Goal: Task Accomplishment & Management: Manage account settings

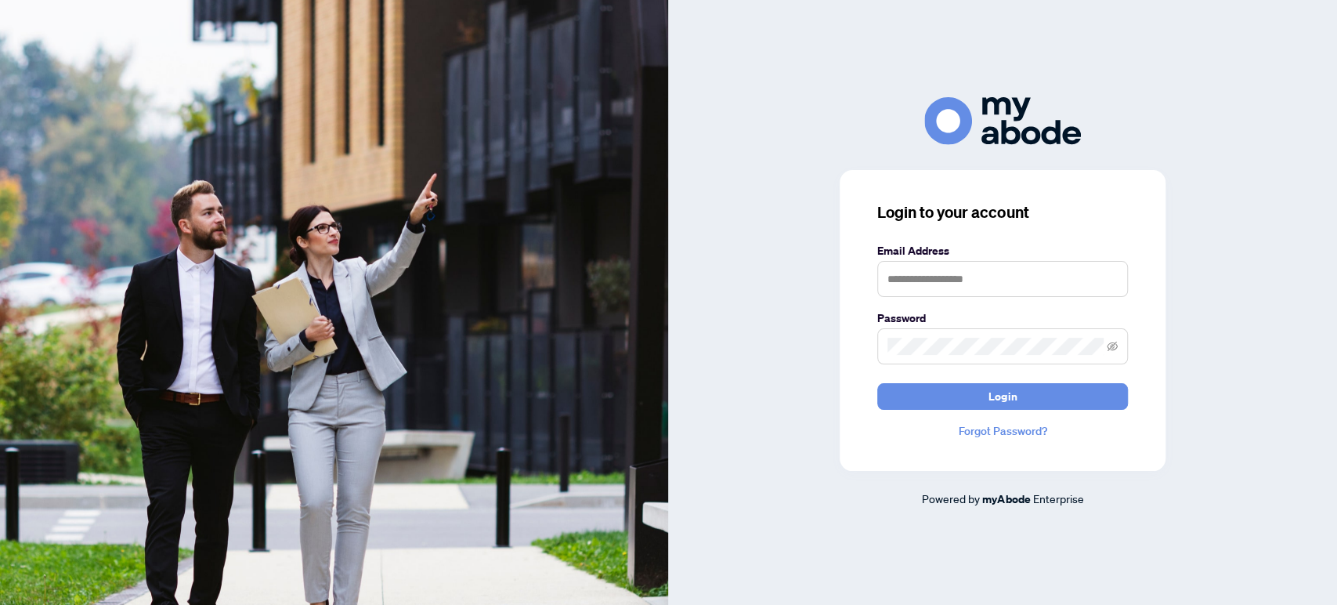
type input "**********"
click at [1141, 367] on div "**********" at bounding box center [1003, 320] width 326 height 301
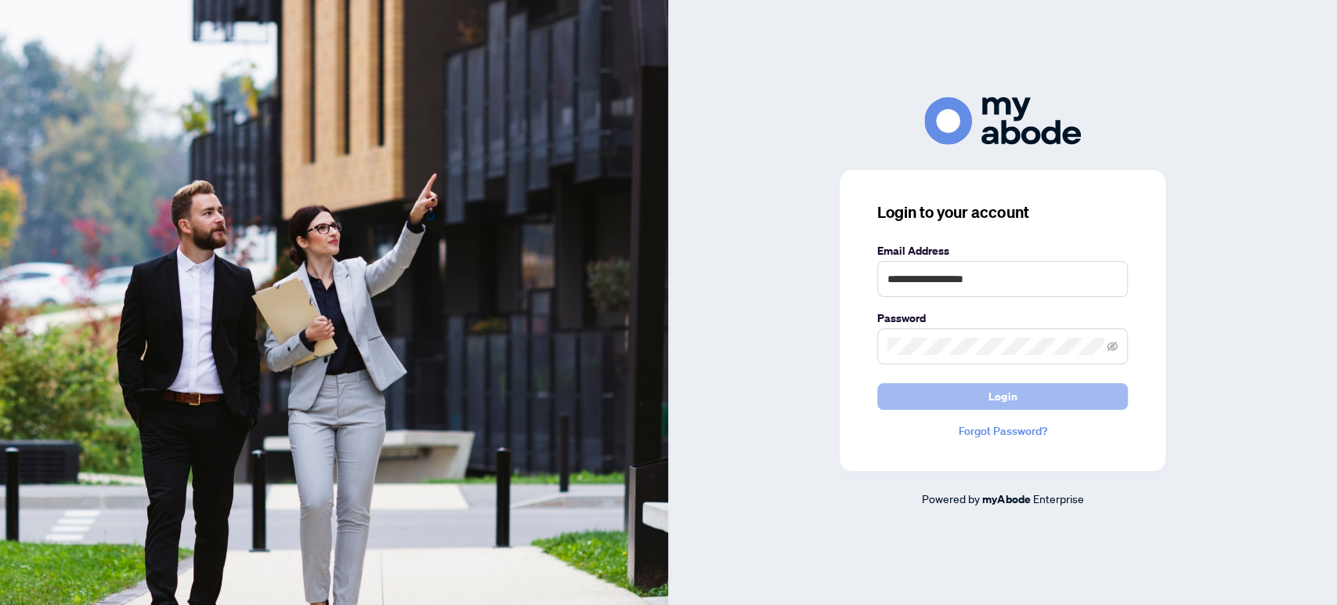
click at [989, 401] on button "Login" at bounding box center [1003, 396] width 251 height 27
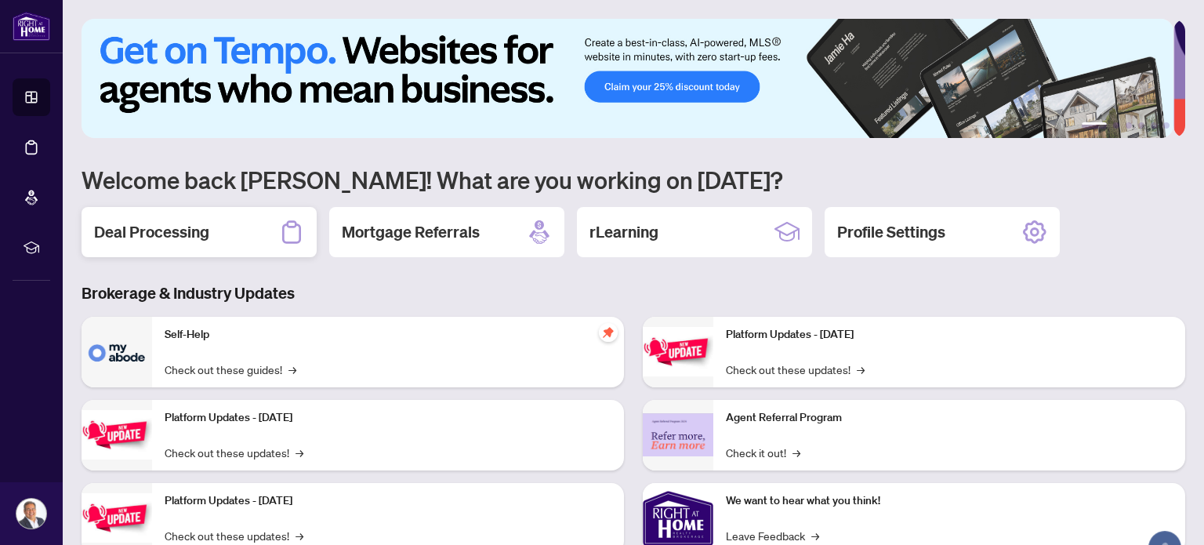
click at [178, 228] on h2 "Deal Processing" at bounding box center [151, 232] width 115 height 22
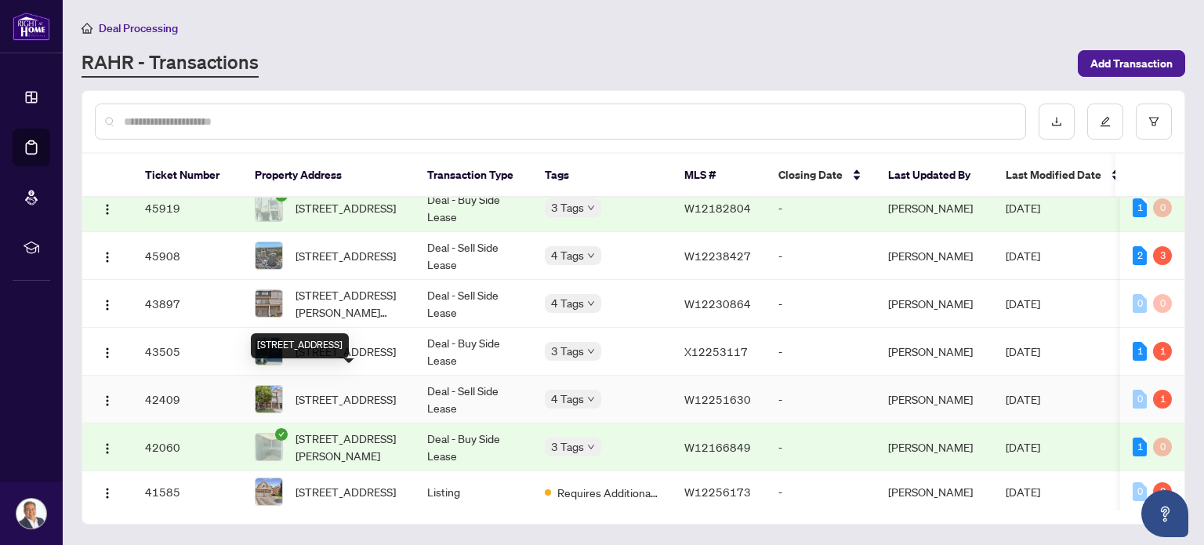
scroll to position [235, 0]
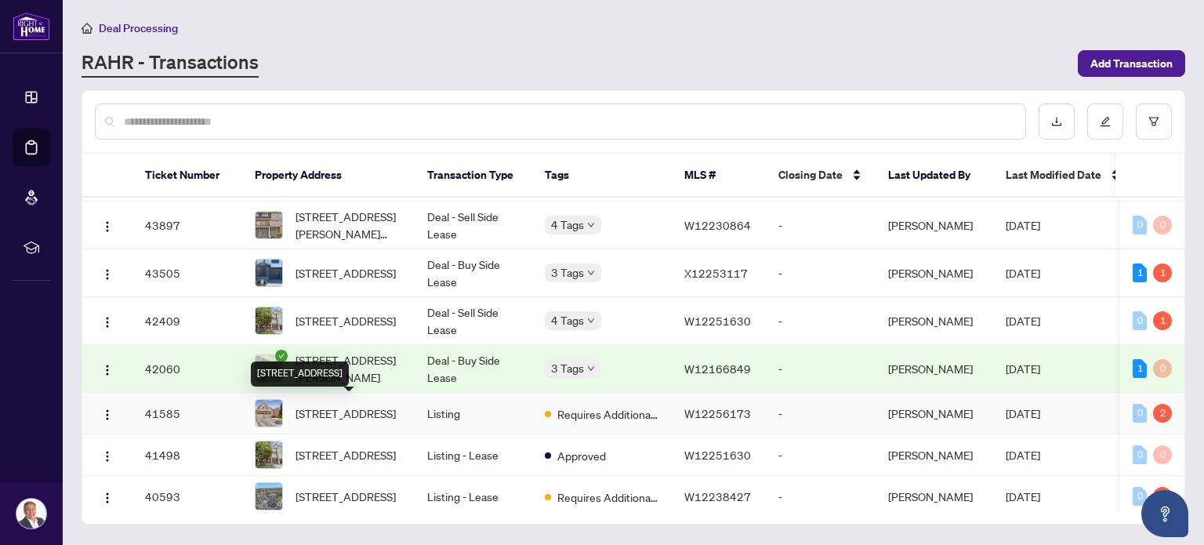
click at [362, 413] on span "[STREET_ADDRESS]" at bounding box center [345, 412] width 100 height 17
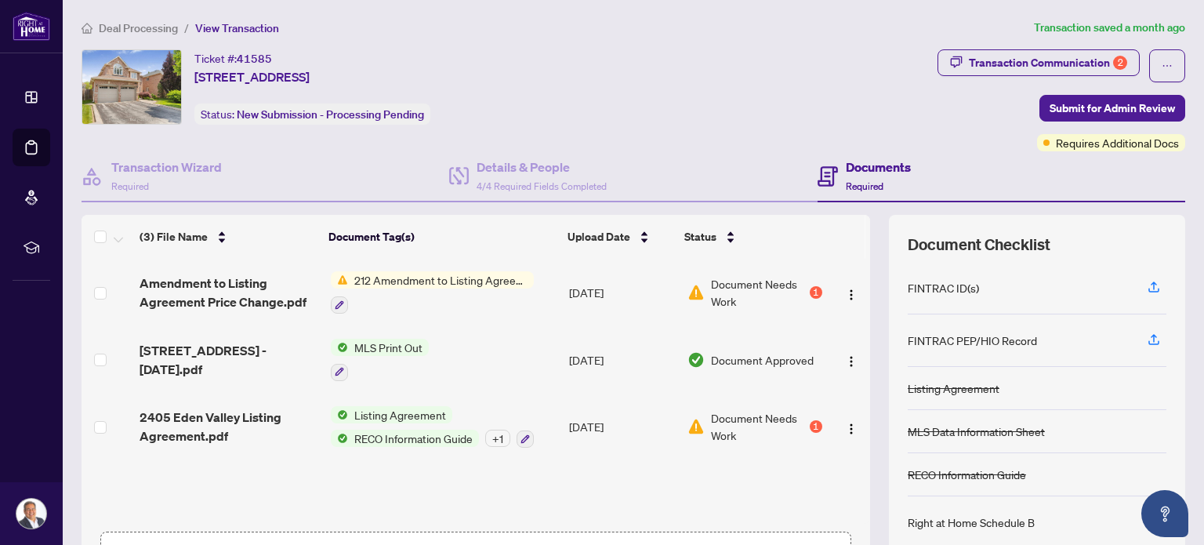
scroll to position [110, 0]
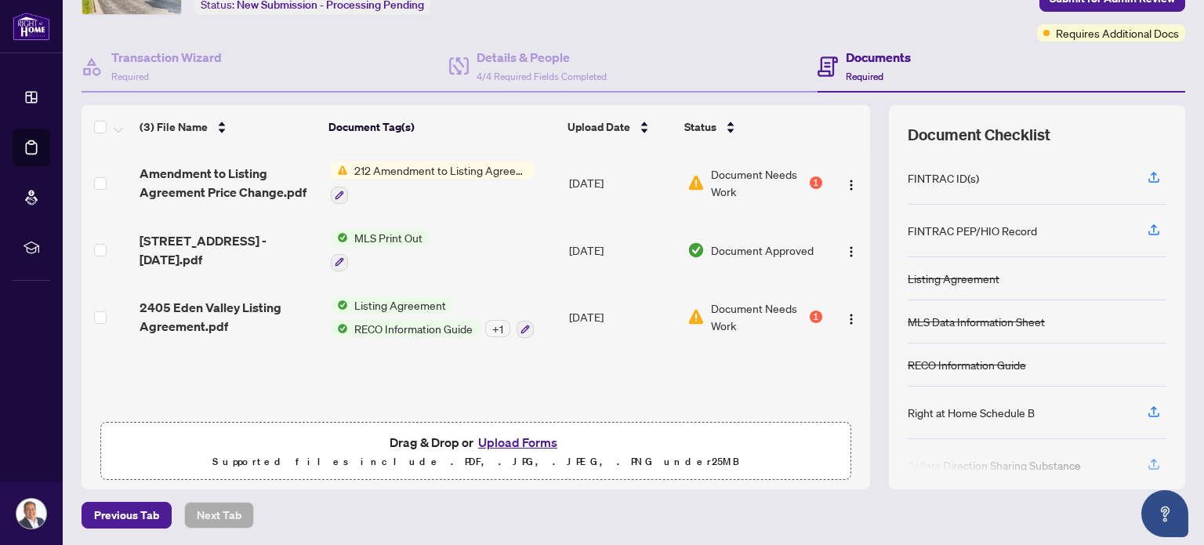
click at [514, 441] on button "Upload Forms" at bounding box center [517, 442] width 89 height 20
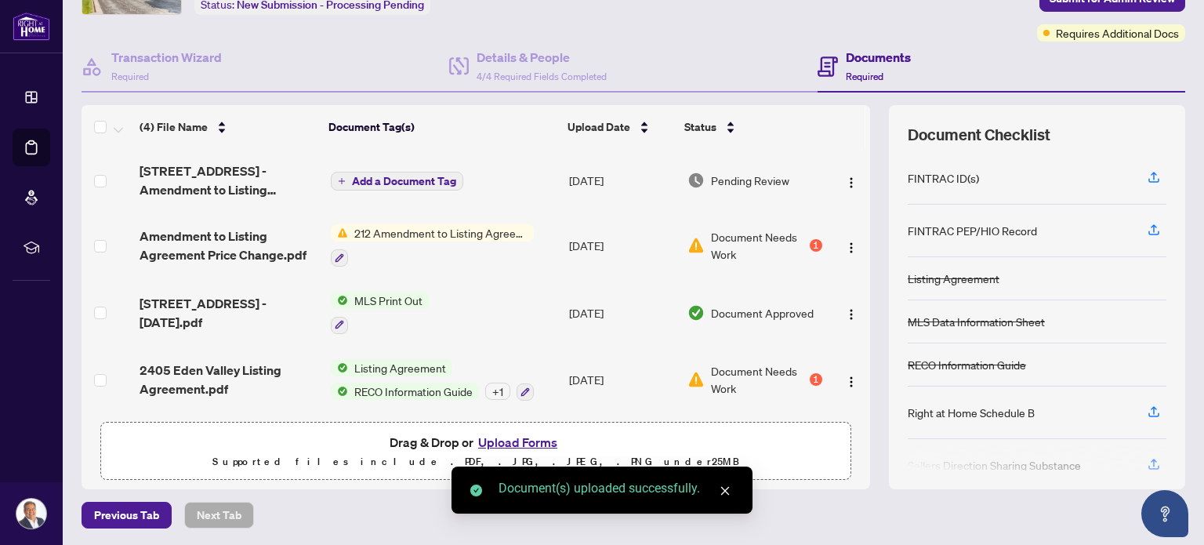
click at [417, 178] on span "Add a Document Tag" at bounding box center [404, 181] width 104 height 11
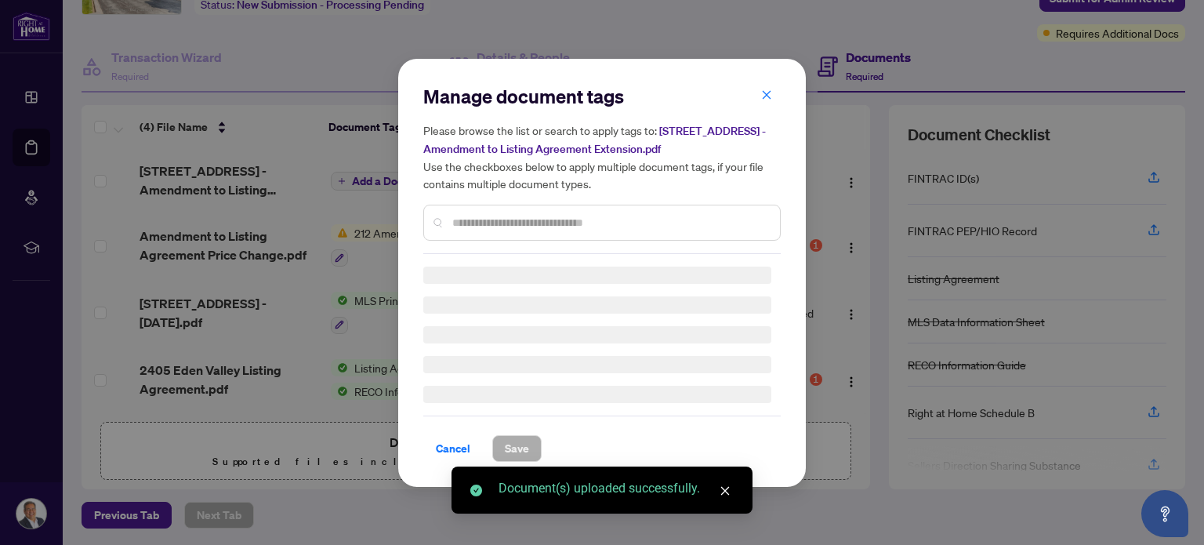
click at [498, 224] on div "Manage document tags Please browse the list or search to apply tags to: [STREET…" at bounding box center [601, 273] width 357 height 378
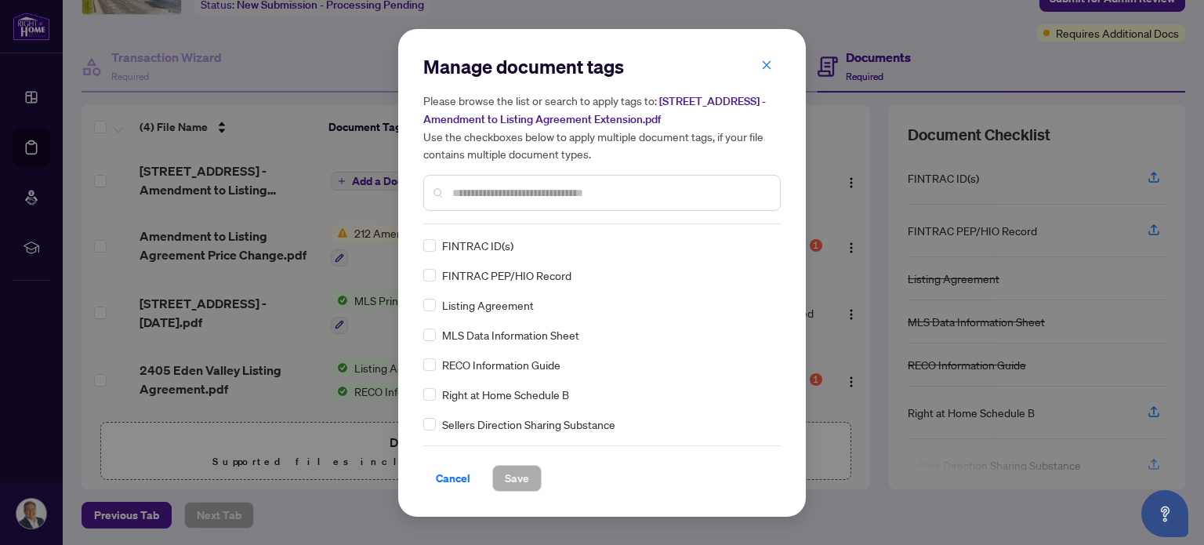
click at [530, 198] on input "text" at bounding box center [609, 192] width 315 height 17
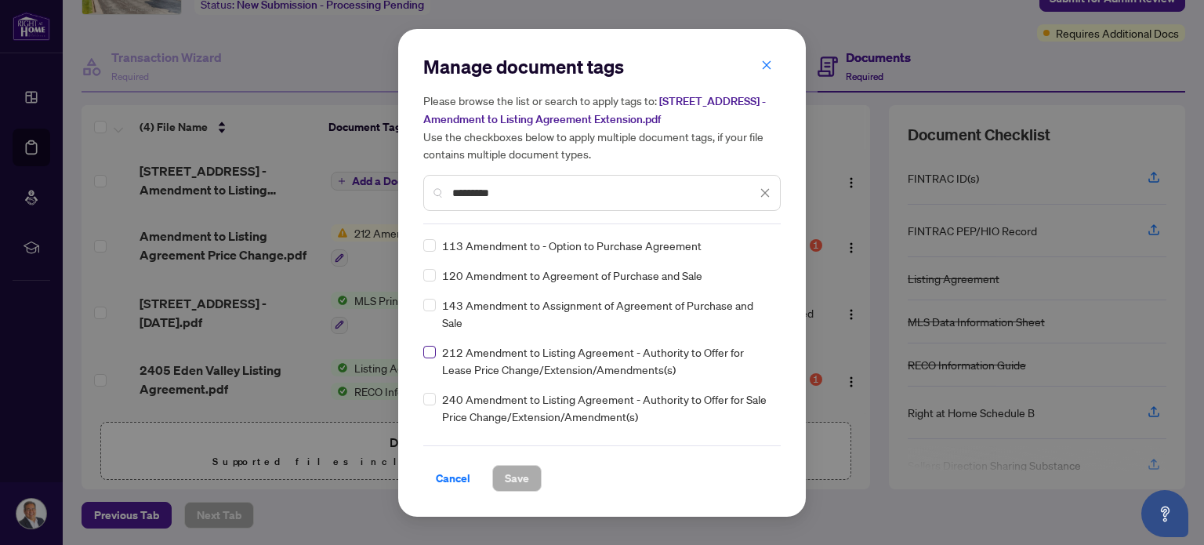
type input "*********"
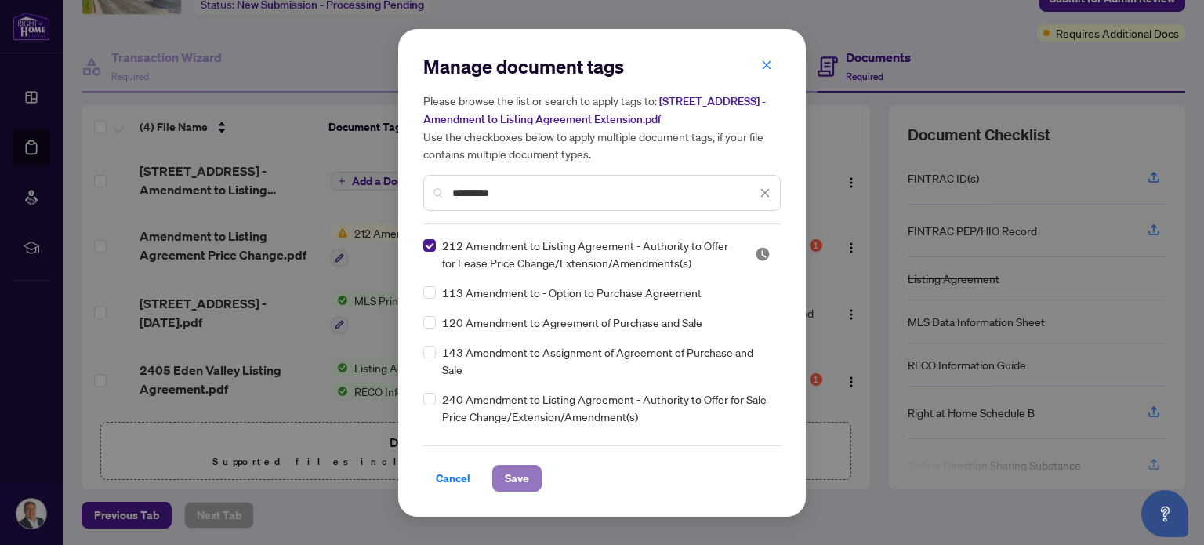
click at [511, 474] on span "Save" at bounding box center [517, 477] width 24 height 25
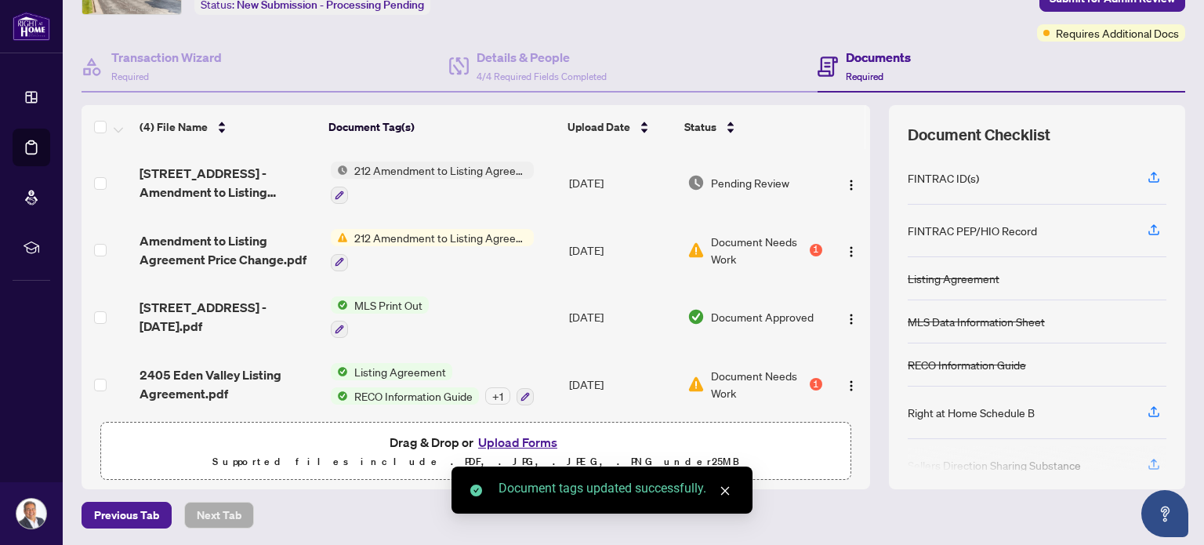
click at [376, 238] on span "212 Amendment to Listing Agreement - Authority to Offer for Lease Price Change/…" at bounding box center [441, 237] width 186 height 17
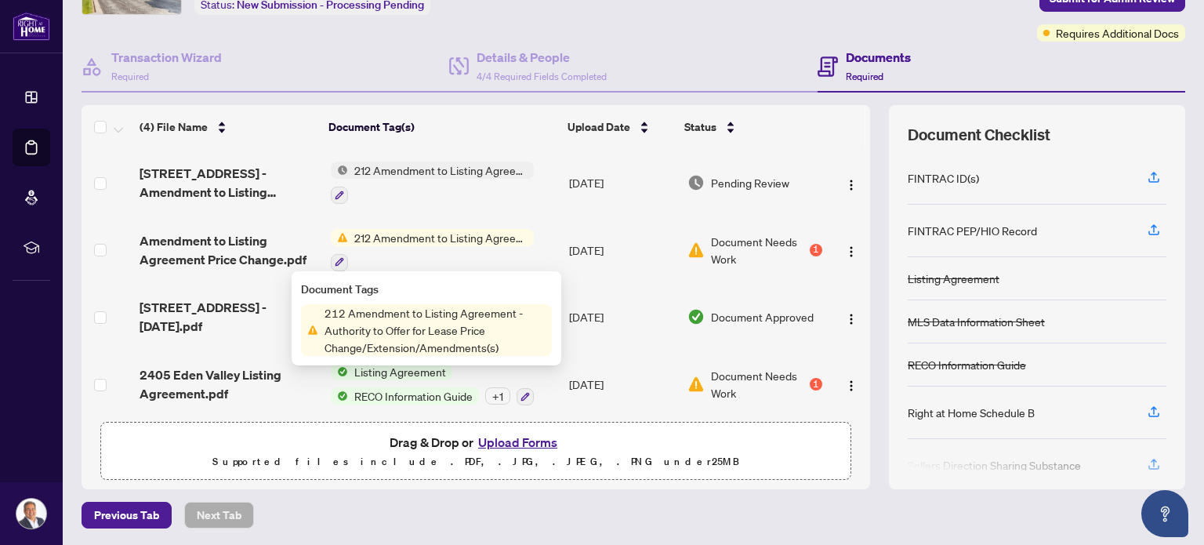
click at [753, 249] on span "Document Needs Work" at bounding box center [759, 250] width 96 height 34
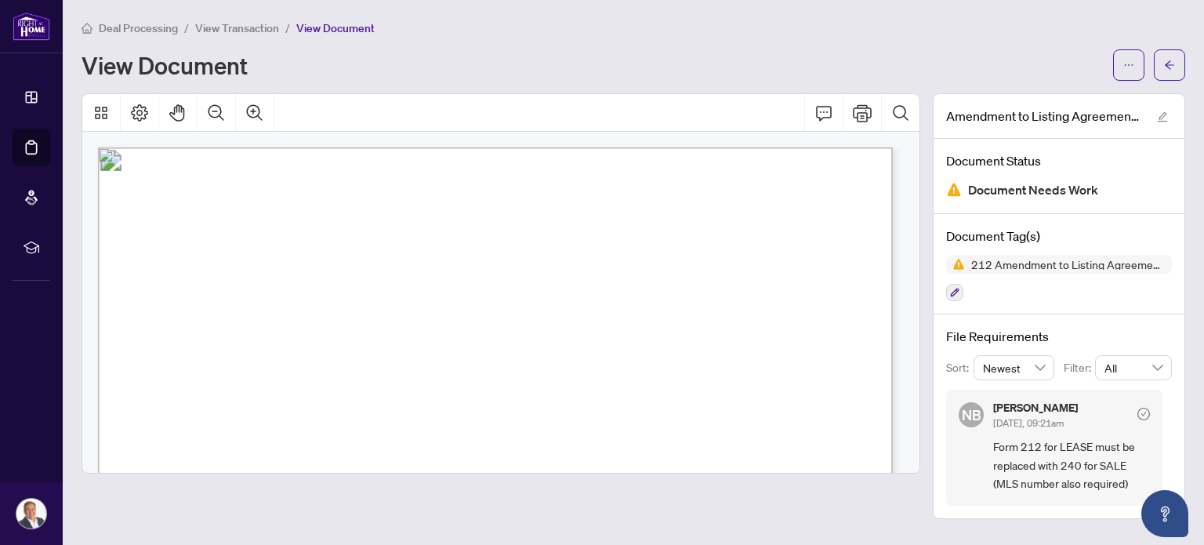
click at [231, 27] on span "View Transaction" at bounding box center [237, 28] width 84 height 14
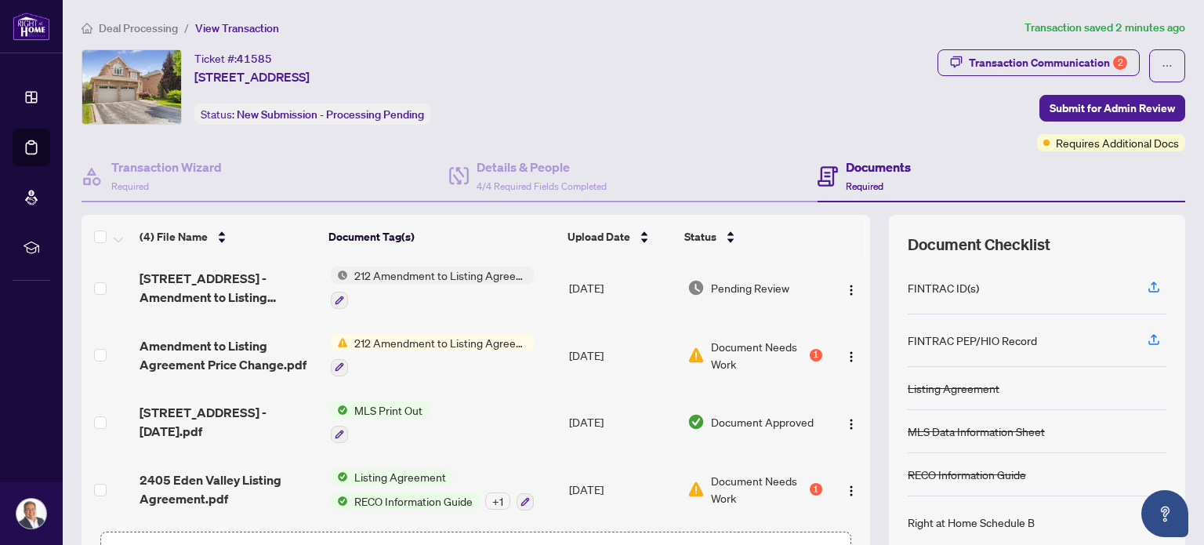
scroll to position [110, 0]
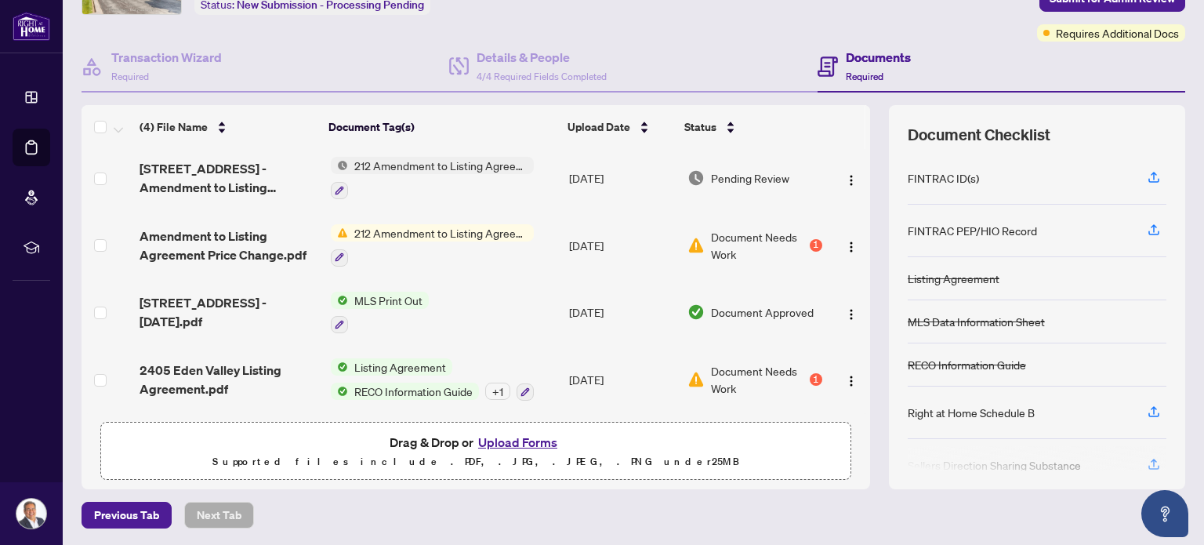
click at [518, 435] on button "Upload Forms" at bounding box center [517, 442] width 89 height 20
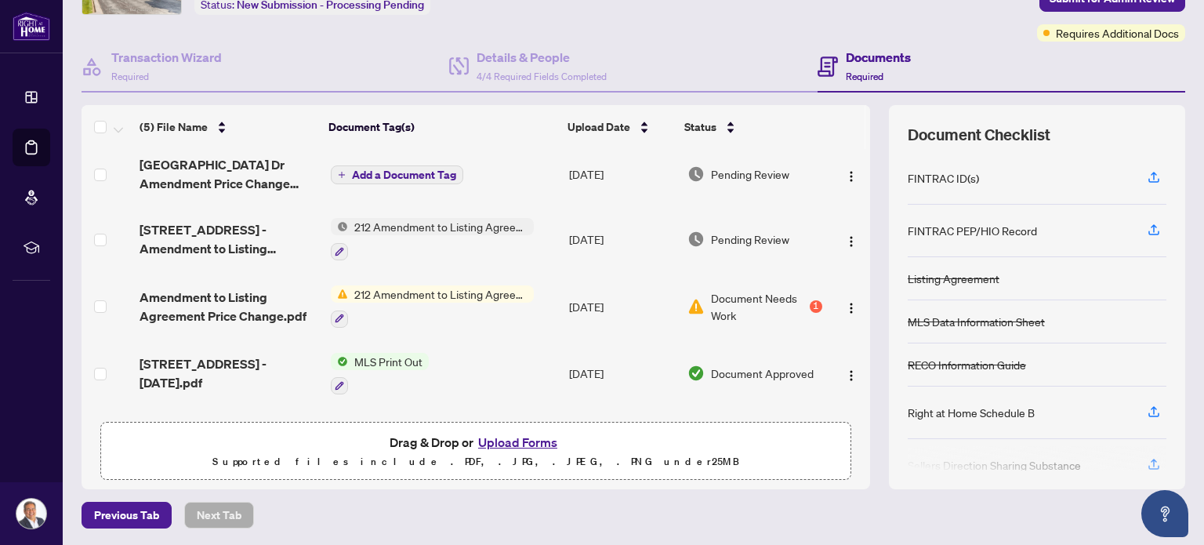
click at [420, 175] on span "Add a Document Tag" at bounding box center [404, 174] width 104 height 11
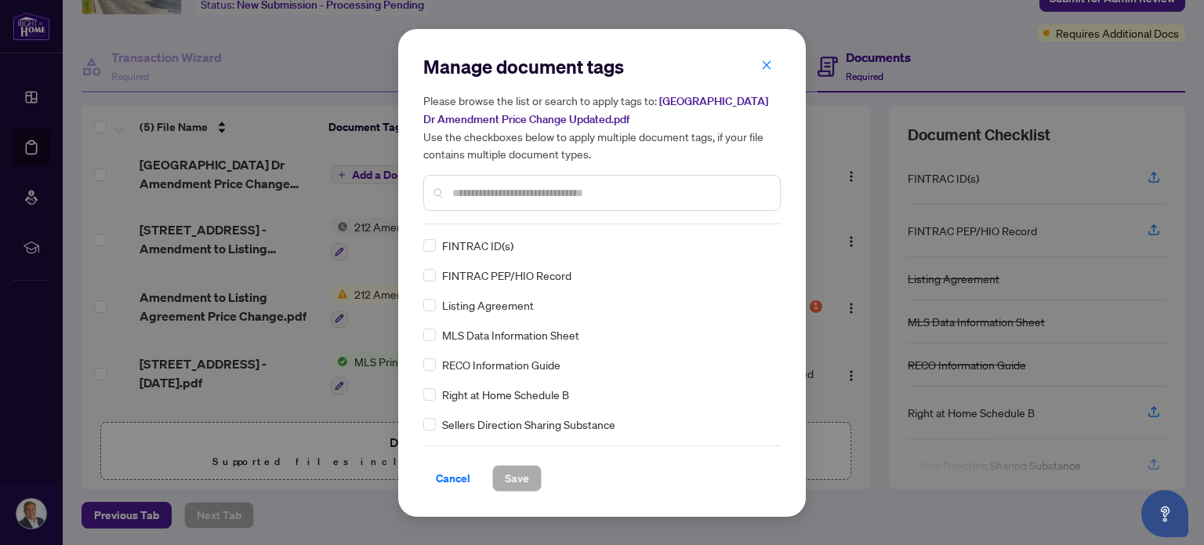
click at [595, 188] on input "text" at bounding box center [609, 192] width 315 height 17
click at [620, 194] on input "text" at bounding box center [609, 192] width 315 height 17
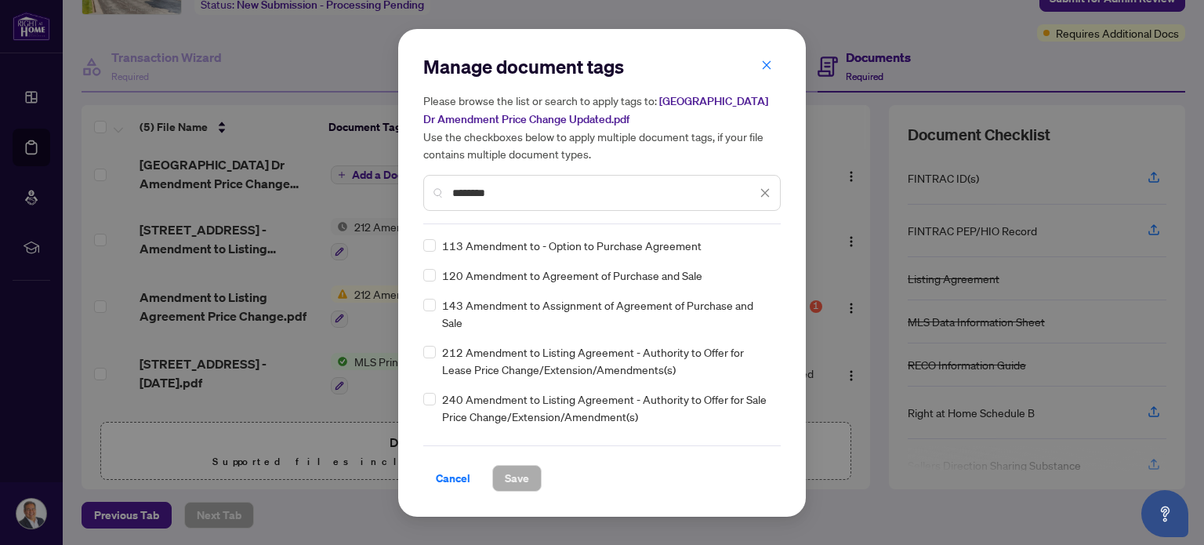
type input "********"
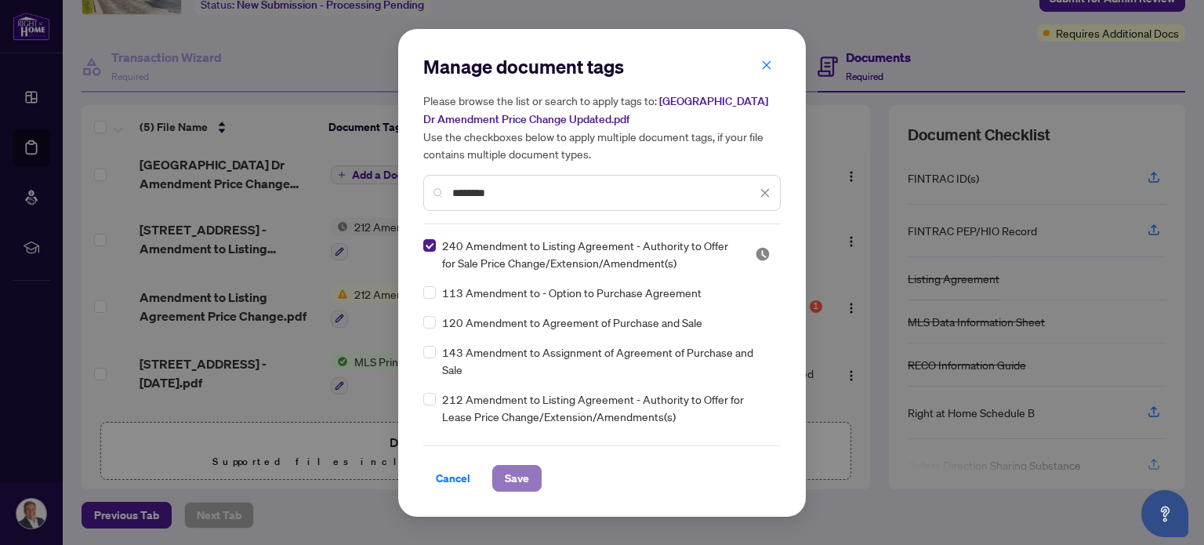
click at [517, 479] on span "Save" at bounding box center [517, 477] width 24 height 25
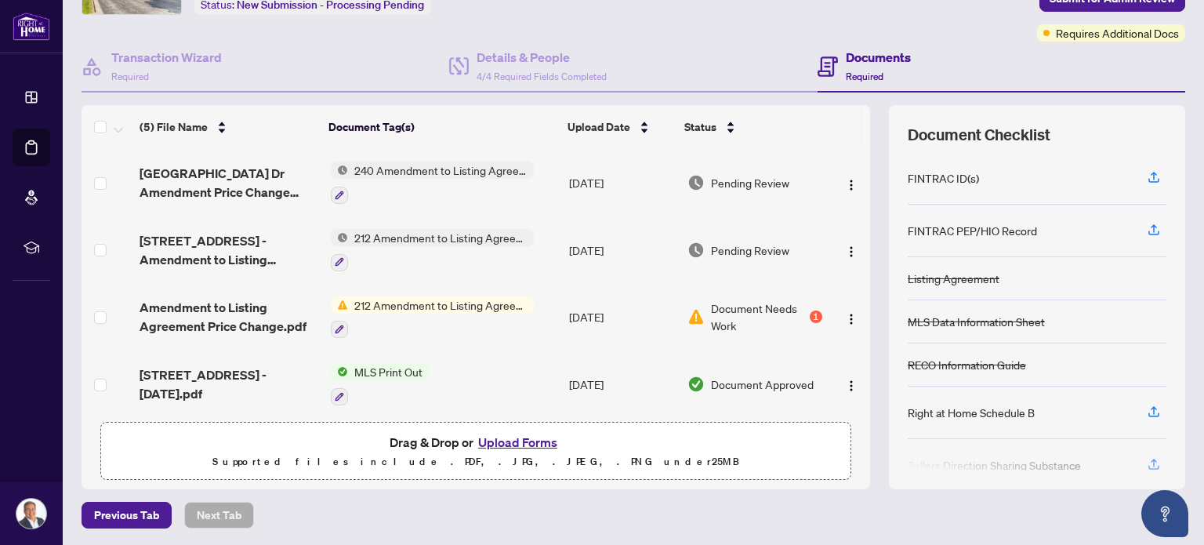
scroll to position [0, 0]
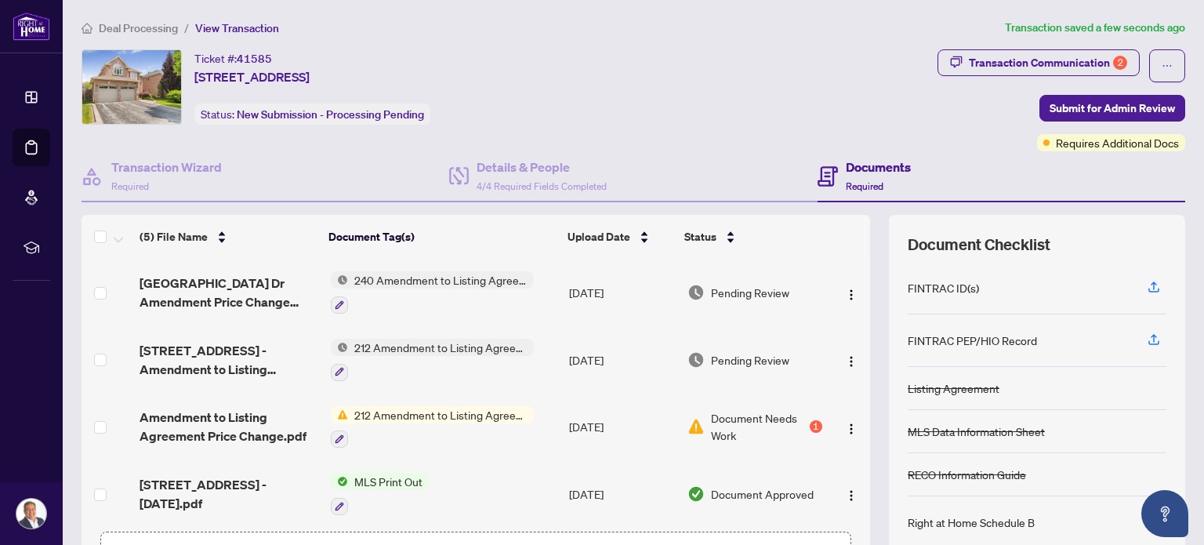
click at [128, 31] on span "Deal Processing" at bounding box center [138, 28] width 79 height 14
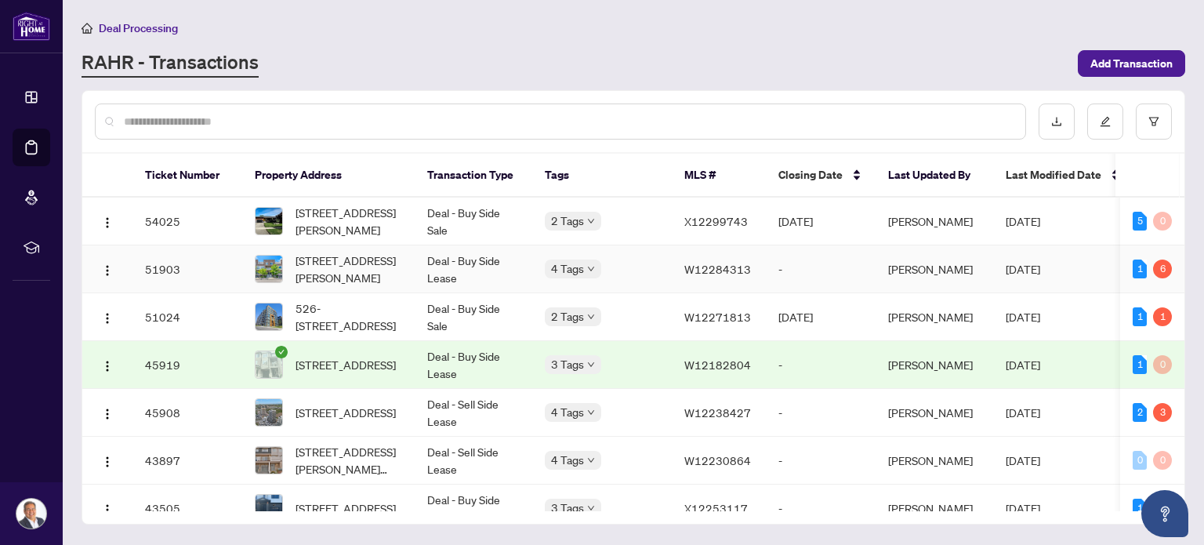
click at [350, 264] on span "[STREET_ADDRESS][PERSON_NAME]" at bounding box center [348, 269] width 107 height 34
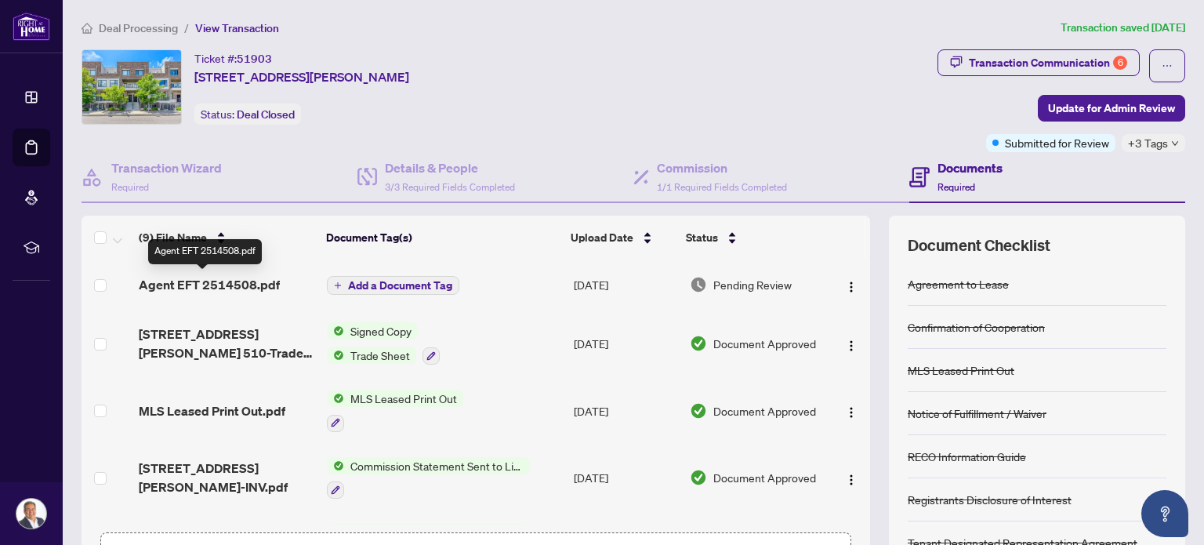
click at [209, 284] on span "Agent EFT 2514508.pdf" at bounding box center [209, 284] width 141 height 19
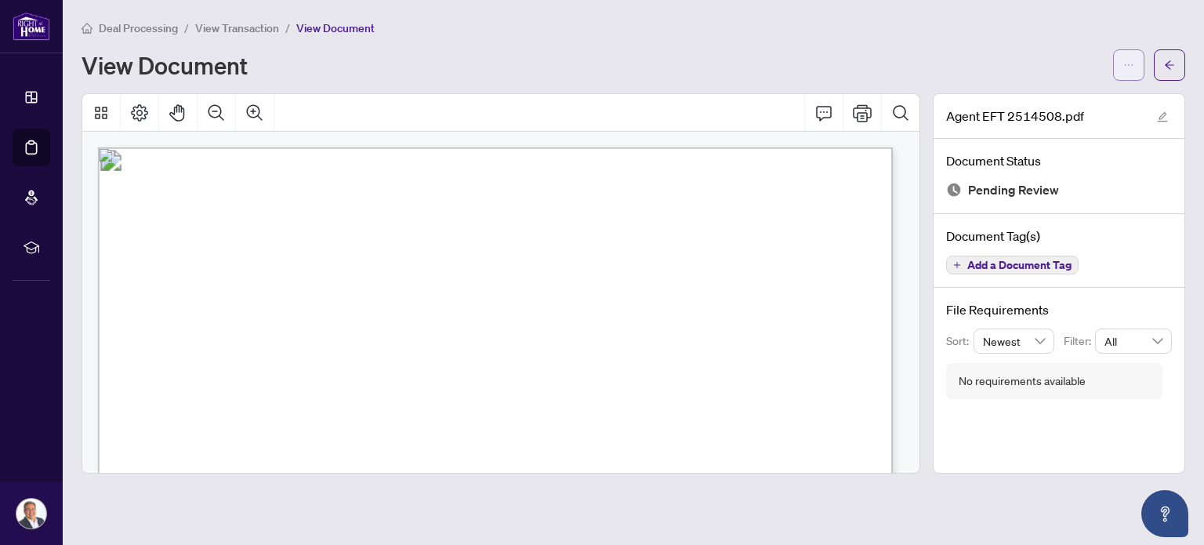
click at [1137, 65] on button "button" at bounding box center [1128, 64] width 31 height 31
click at [1054, 104] on span "Download" at bounding box center [1071, 98] width 119 height 17
click at [223, 33] on span "View Transaction" at bounding box center [237, 28] width 84 height 14
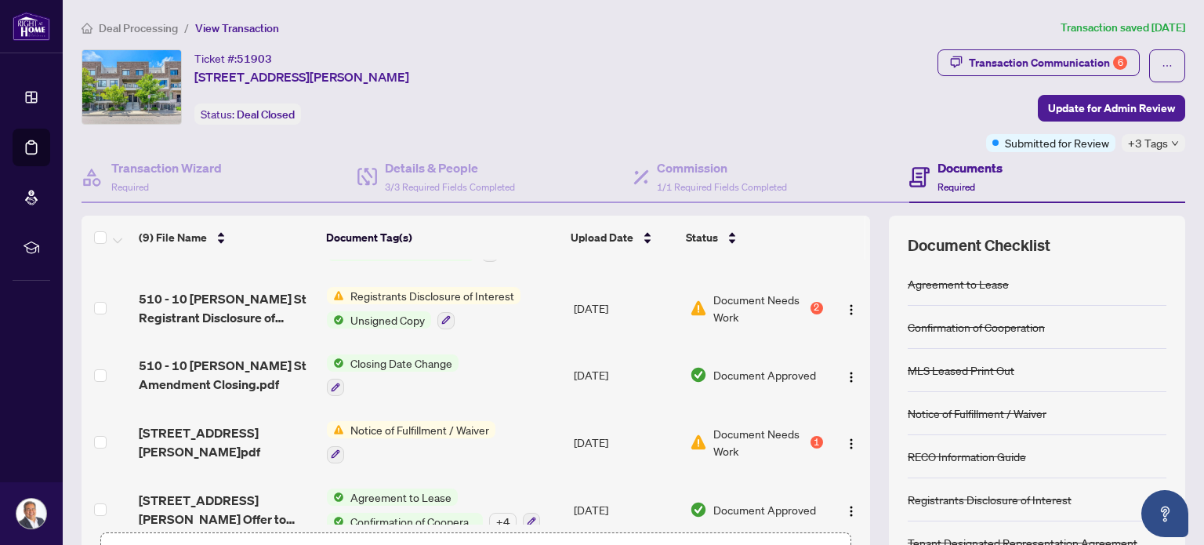
scroll to position [313, 0]
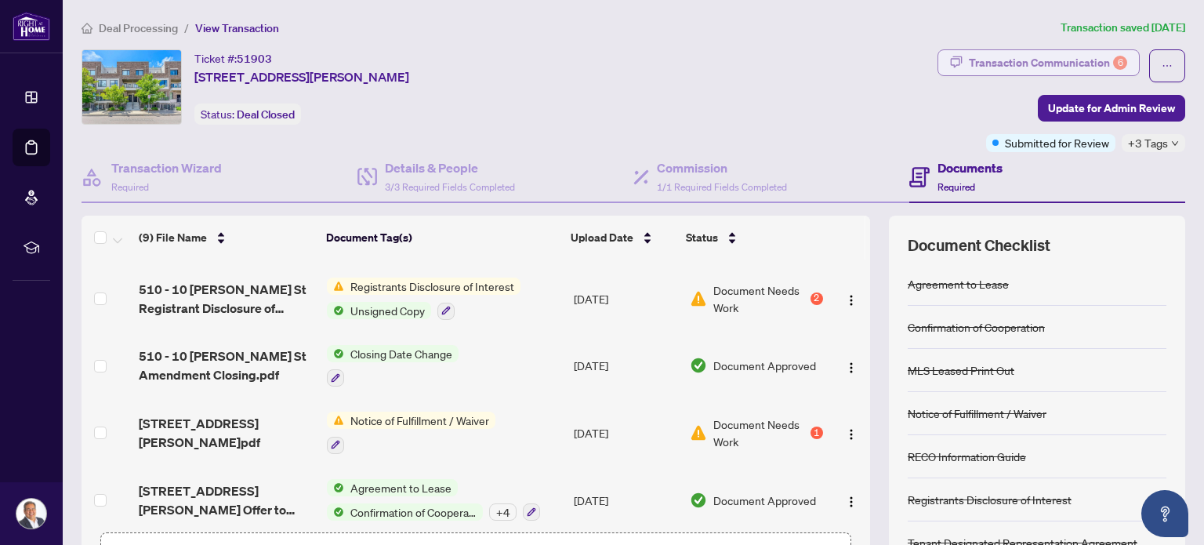
click at [999, 65] on div "Transaction Communication 6" at bounding box center [1047, 62] width 158 height 25
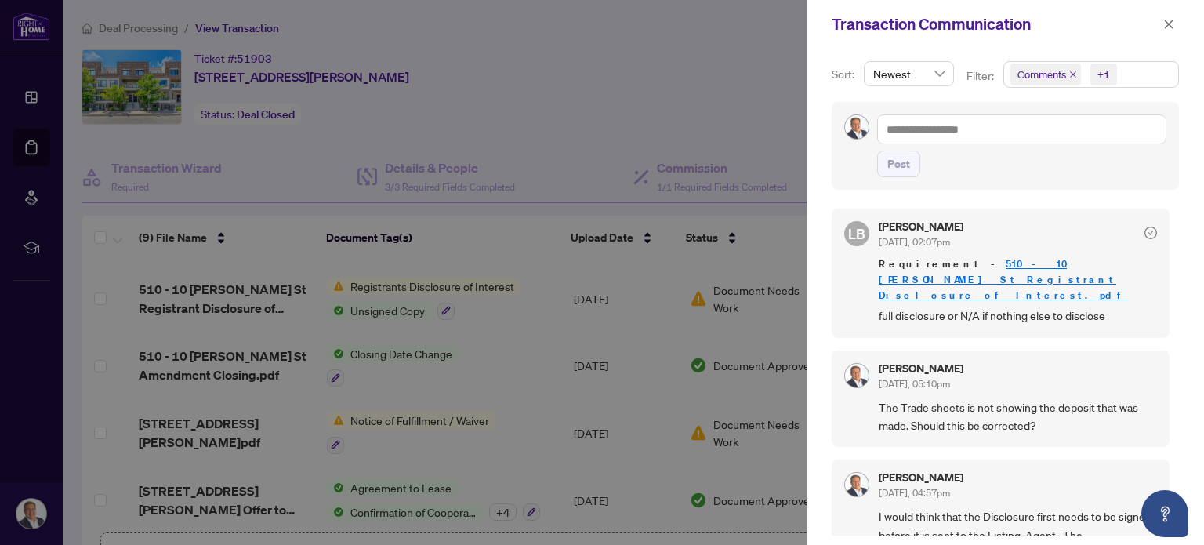
click at [986, 266] on link "510 - 10 [PERSON_NAME] St Registrant Disclosure of Interest.pdf" at bounding box center [1003, 279] width 250 height 45
click at [548, 85] on div at bounding box center [602, 272] width 1204 height 545
click at [1175, 24] on button "button" at bounding box center [1168, 24] width 20 height 19
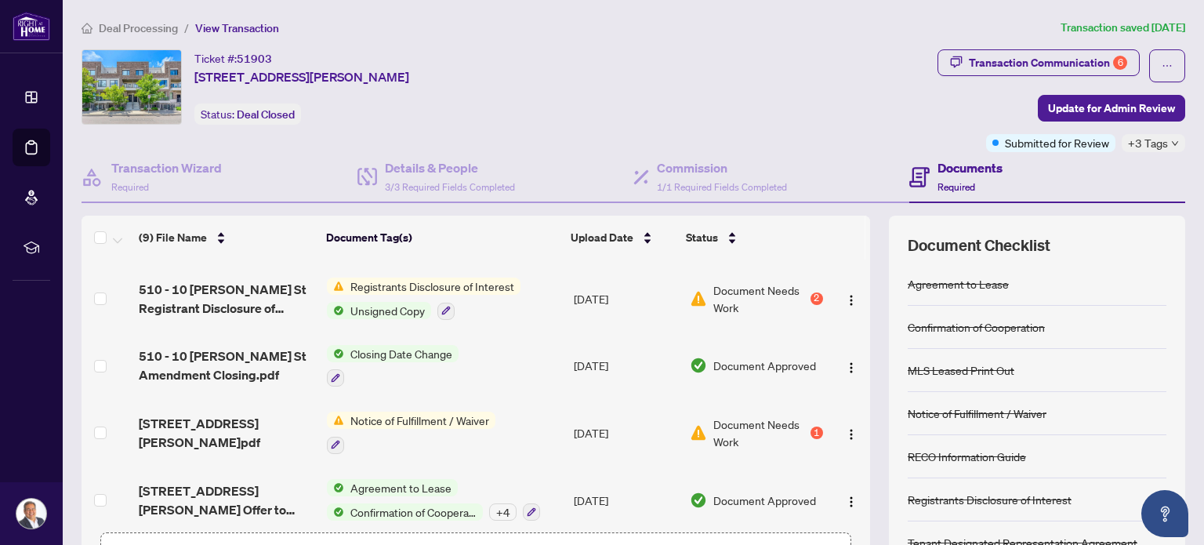
click at [170, 25] on span "Deal Processing" at bounding box center [138, 28] width 79 height 14
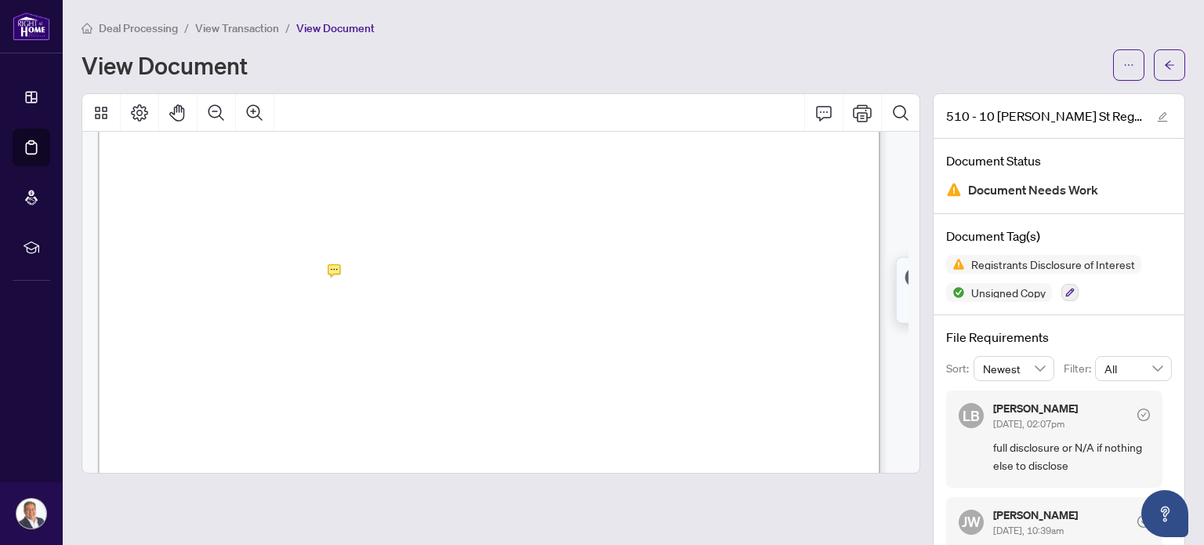
scroll to position [313, 0]
click at [1123, 67] on icon "ellipsis" at bounding box center [1128, 65] width 11 height 11
click at [219, 24] on span "View Transaction" at bounding box center [237, 28] width 84 height 14
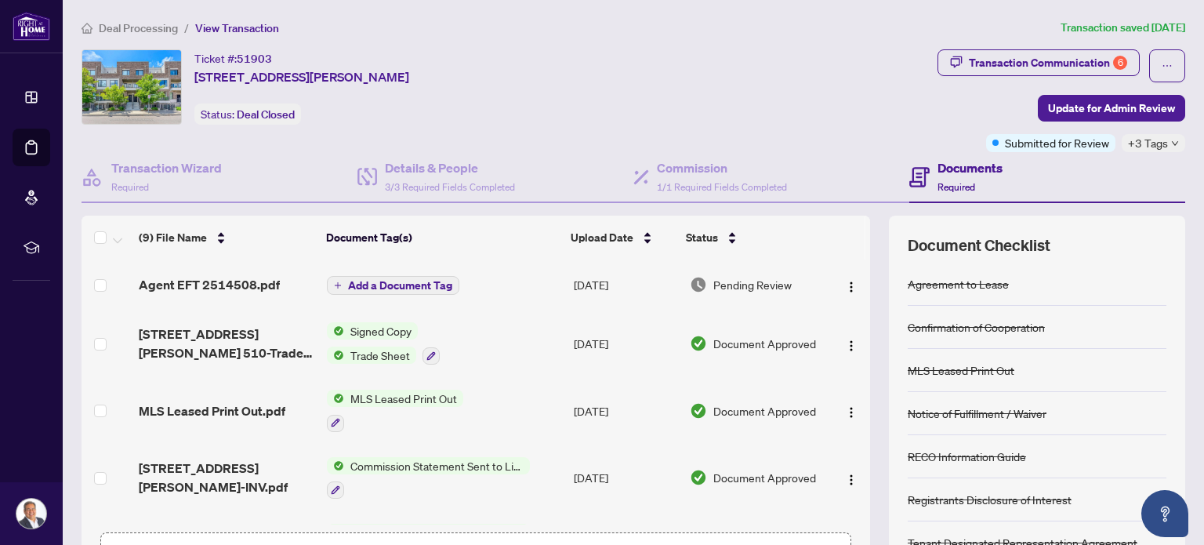
click at [131, 29] on span "Deal Processing" at bounding box center [138, 28] width 79 height 14
